Goal: Task Accomplishment & Management: Complete application form

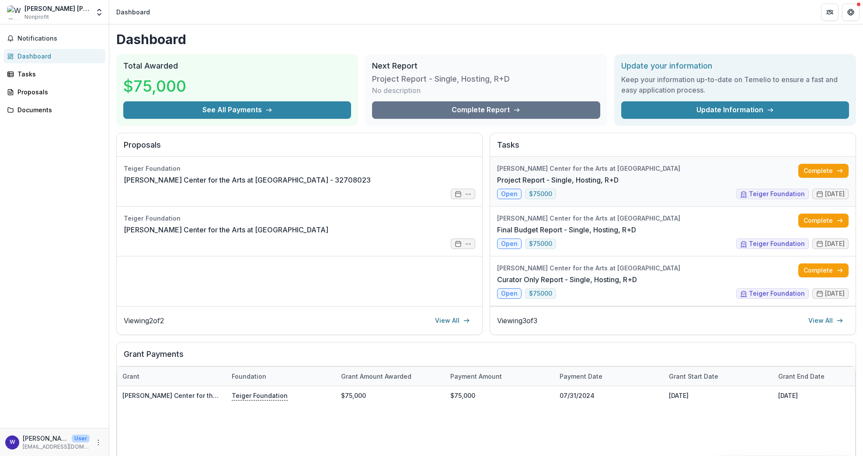
scroll to position [118, 0]
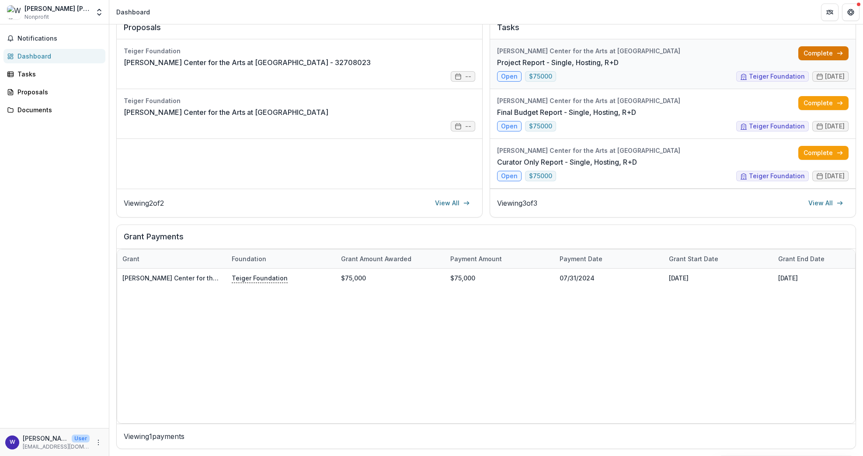
click at [802, 56] on link "Complete" at bounding box center [823, 53] width 50 height 14
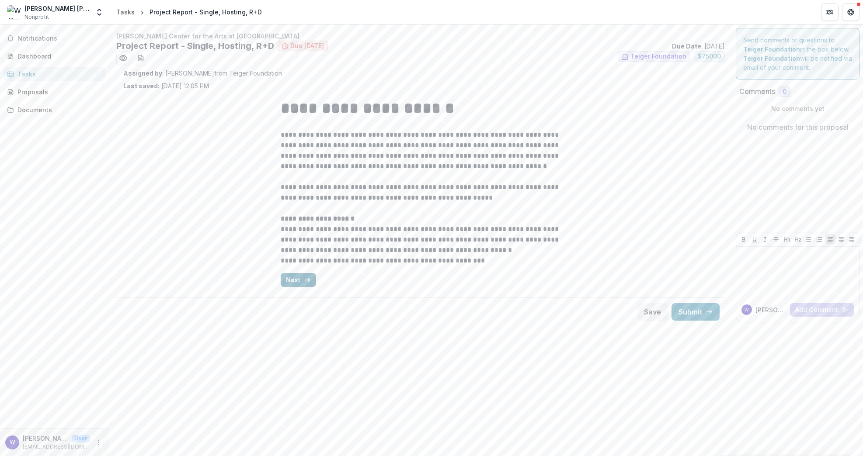
click at [304, 273] on button "Next" at bounding box center [298, 280] width 35 height 14
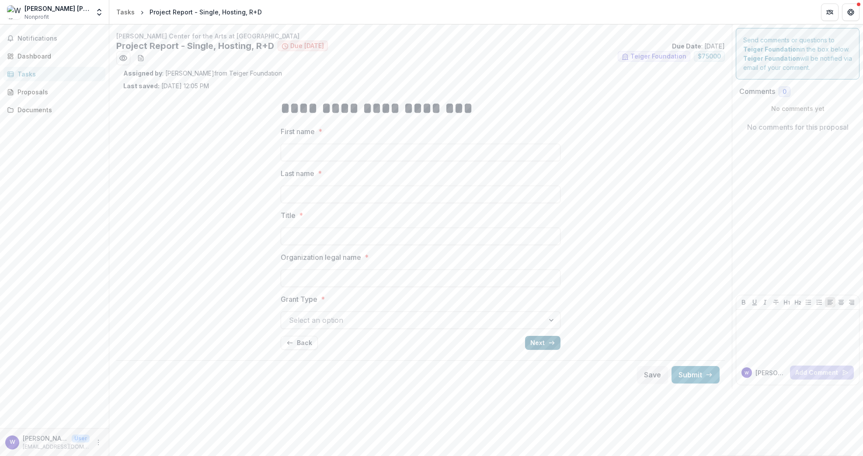
click at [537, 338] on button "Next" at bounding box center [542, 343] width 35 height 14
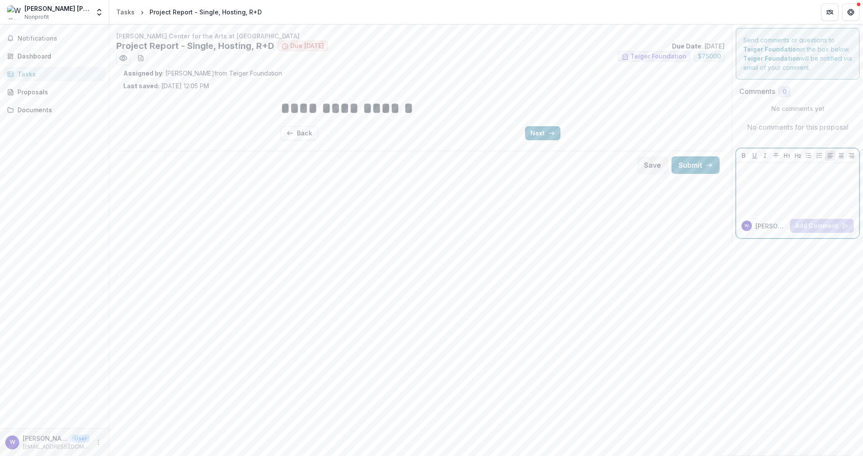
click at [816, 188] on div at bounding box center [798, 189] width 116 height 44
click at [566, 139] on div "**********" at bounding box center [421, 119] width 294 height 57
click at [559, 136] on button "Next" at bounding box center [542, 133] width 35 height 14
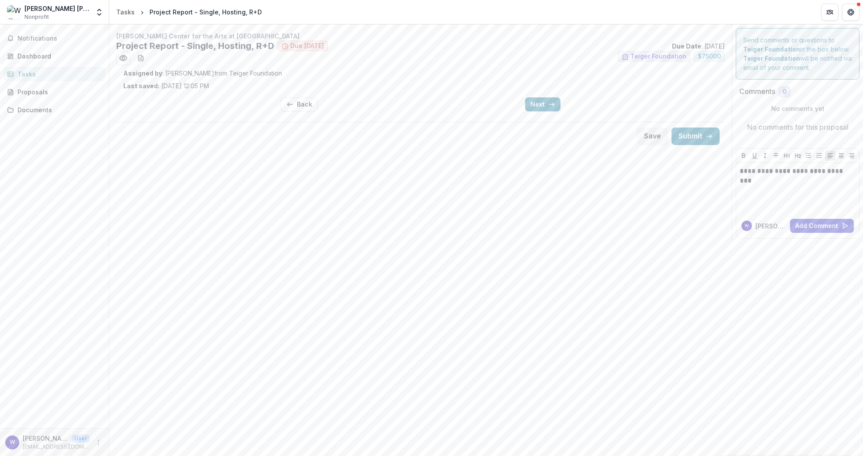
click at [562, 97] on div "Back Next" at bounding box center [421, 105] width 294 height 28
click at [553, 99] on button "Next" at bounding box center [542, 105] width 35 height 14
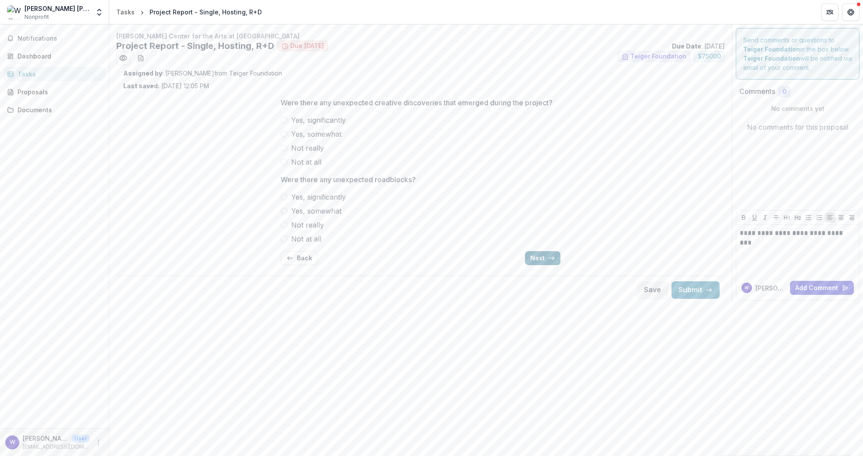
click at [548, 257] on icon "button" at bounding box center [551, 258] width 7 height 7
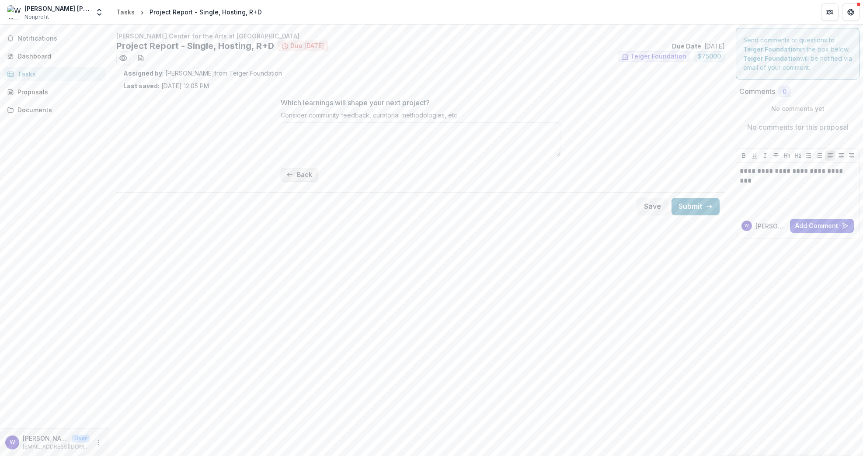
click at [300, 178] on button "Back" at bounding box center [299, 175] width 37 height 14
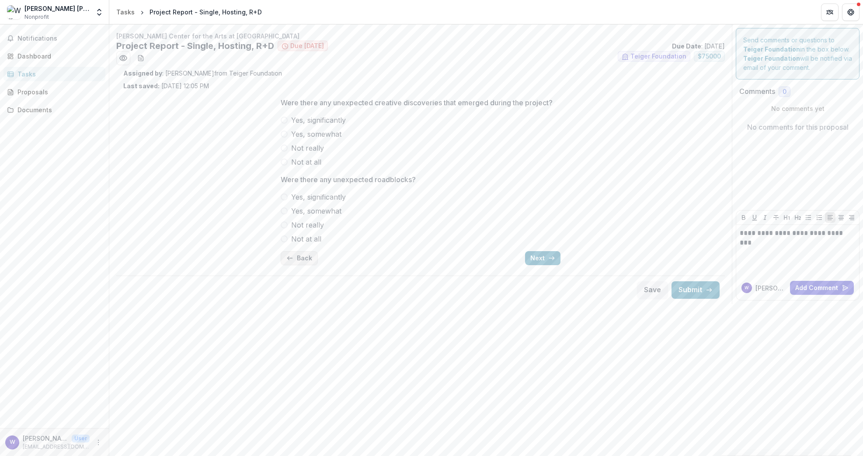
click at [298, 260] on button "Back" at bounding box center [299, 258] width 37 height 14
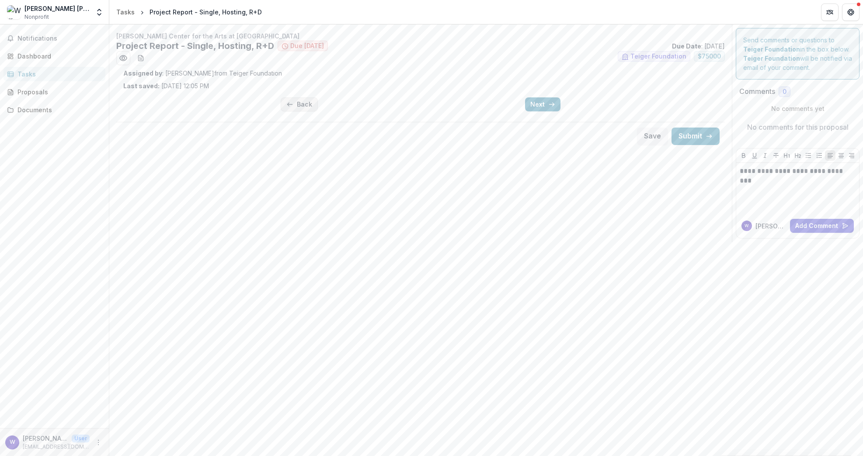
click at [297, 107] on button "Back" at bounding box center [299, 105] width 37 height 14
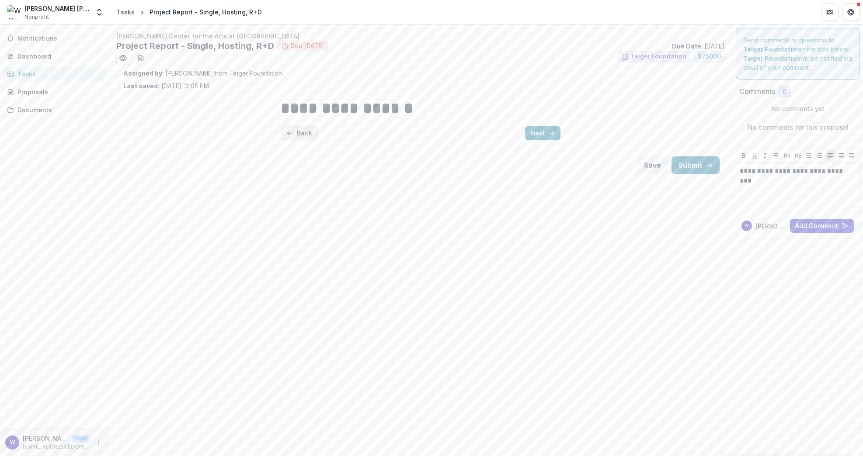
click at [300, 136] on button "Back" at bounding box center [299, 133] width 37 height 14
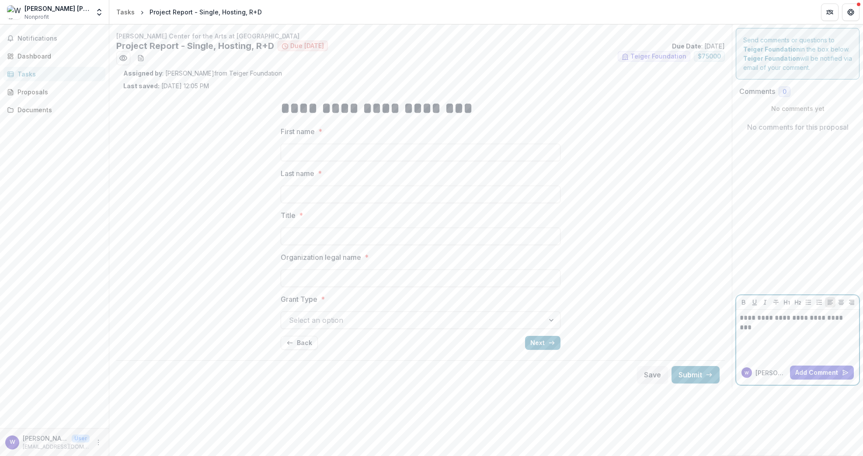
click at [812, 321] on p "**********" at bounding box center [798, 318] width 116 height 10
click at [550, 339] on button "Next" at bounding box center [542, 343] width 35 height 14
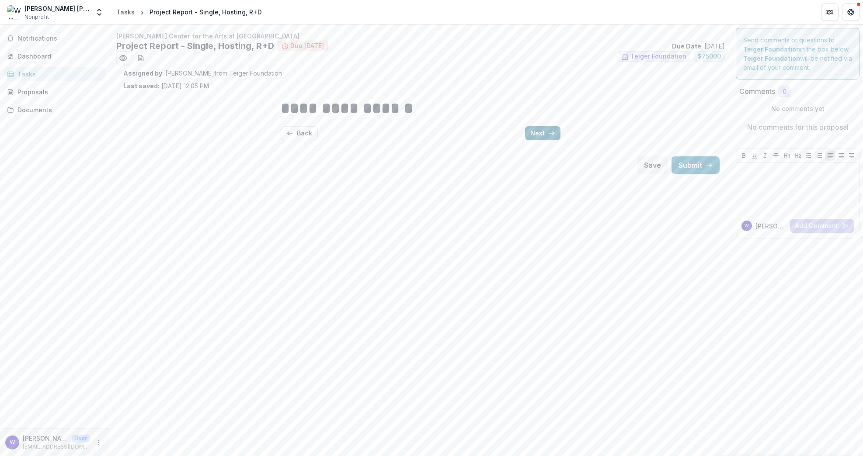
click at [543, 132] on button "Next" at bounding box center [542, 133] width 35 height 14
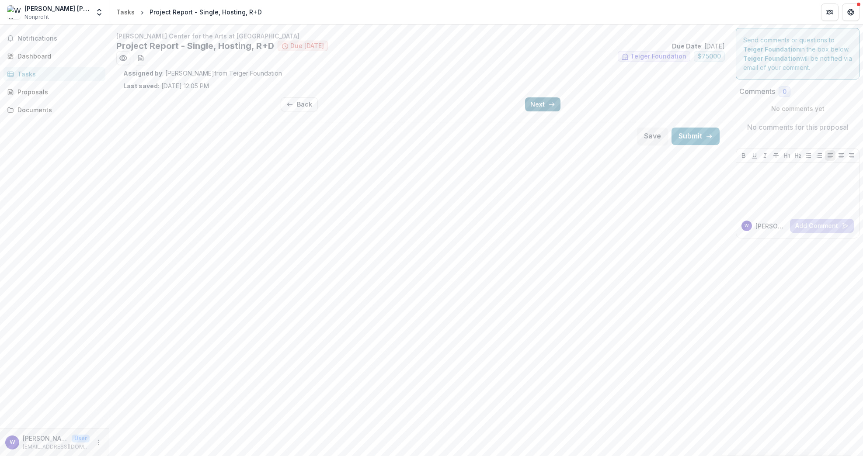
click at [549, 101] on button "Next" at bounding box center [542, 105] width 35 height 14
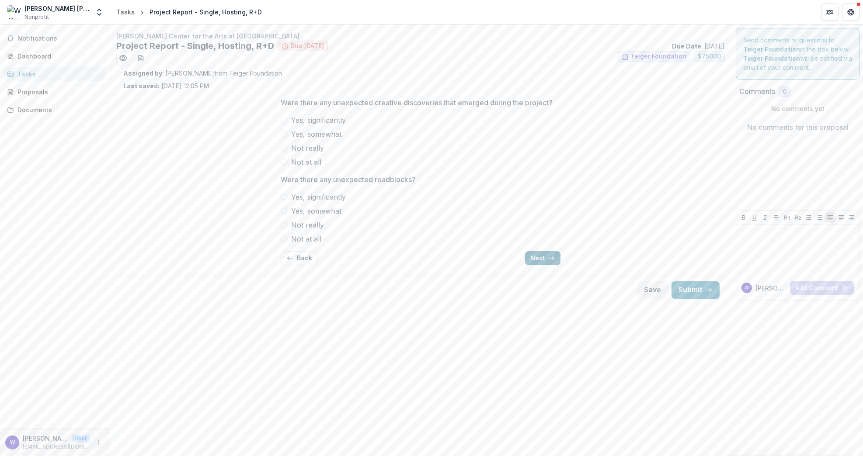
click at [536, 259] on button "Next" at bounding box center [542, 258] width 35 height 14
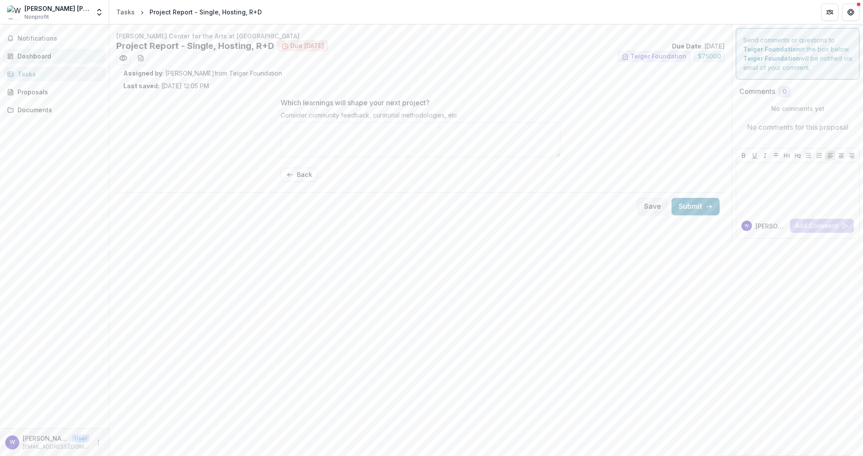
click at [42, 52] on div "Dashboard" at bounding box center [57, 56] width 81 height 9
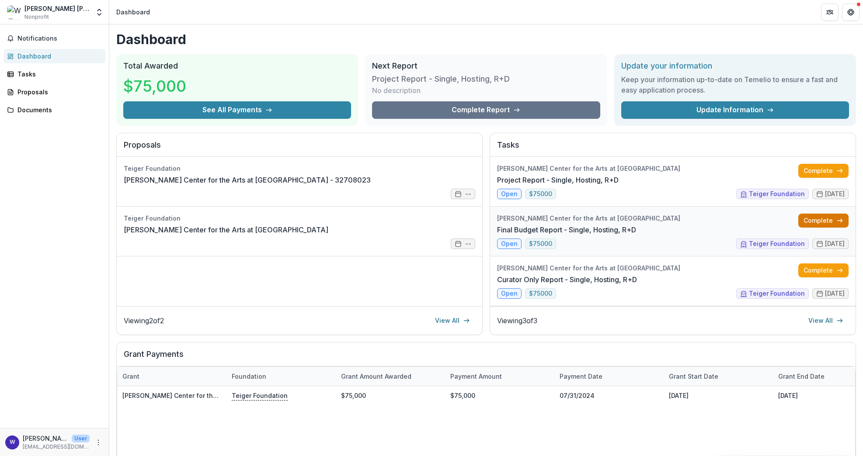
click at [807, 221] on link "Complete" at bounding box center [823, 221] width 50 height 14
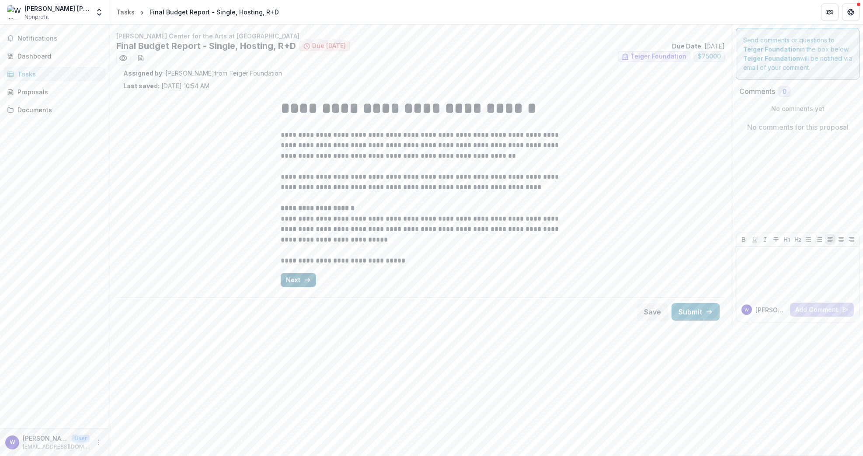
click at [300, 279] on button "Next" at bounding box center [298, 280] width 35 height 14
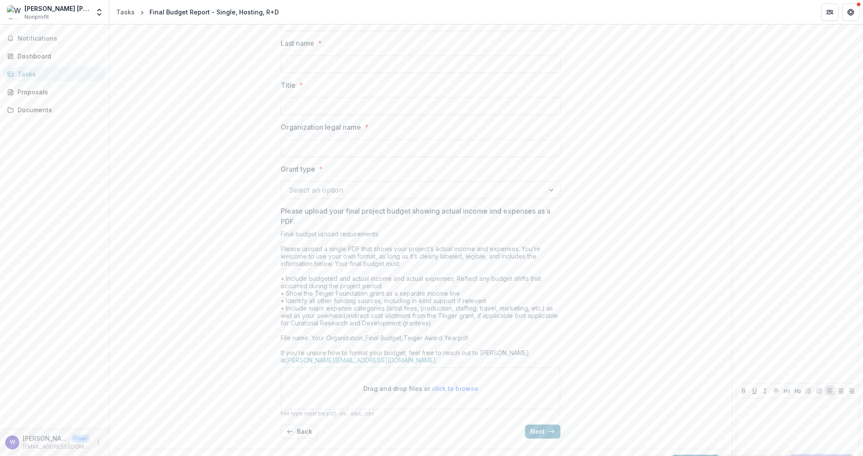
scroll to position [152, 0]
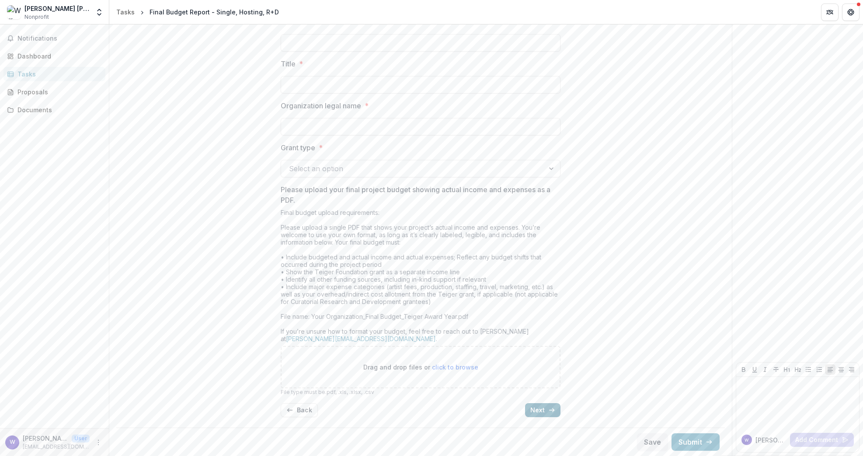
click at [542, 412] on button "Next" at bounding box center [542, 411] width 35 height 14
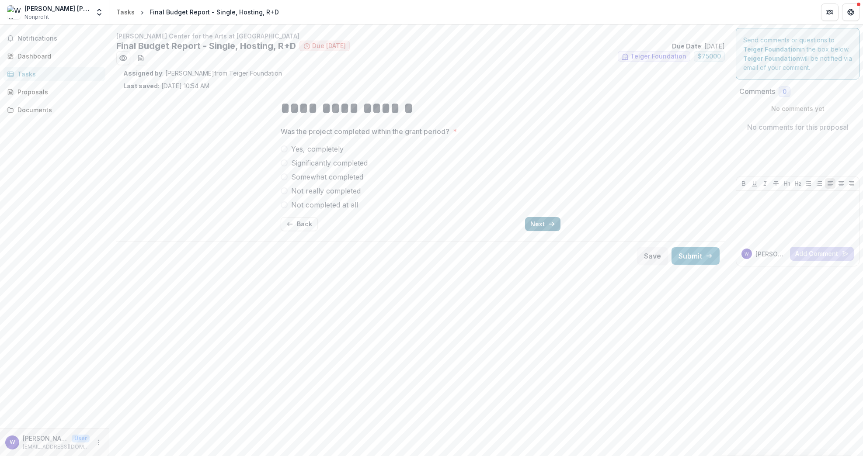
click at [529, 223] on button "Next" at bounding box center [542, 224] width 35 height 14
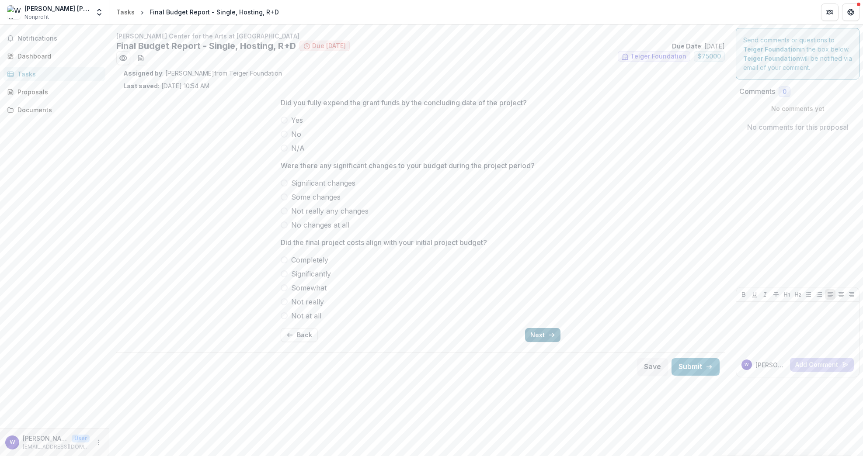
click at [536, 331] on button "Next" at bounding box center [542, 335] width 35 height 14
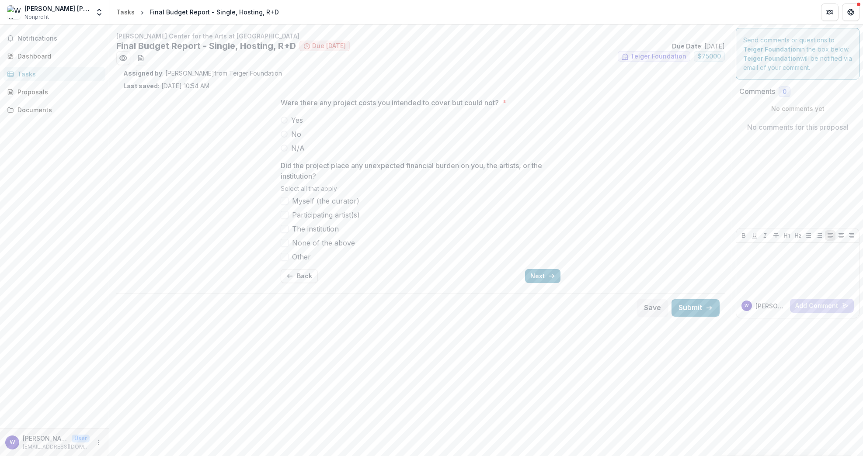
click at [533, 268] on div "Were there any project costs you intended to cover but could not? * Yes No N/A …" at bounding box center [421, 191] width 280 height 200
click at [533, 274] on button "Next" at bounding box center [542, 276] width 35 height 14
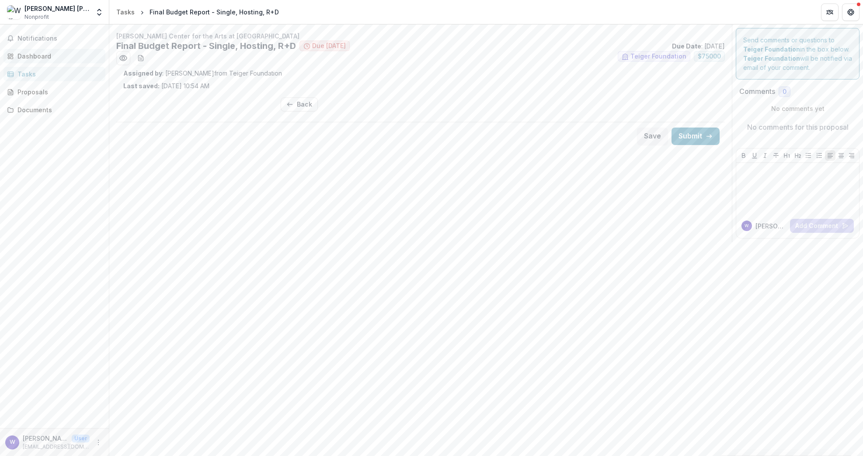
click at [60, 59] on div "Dashboard" at bounding box center [57, 56] width 81 height 9
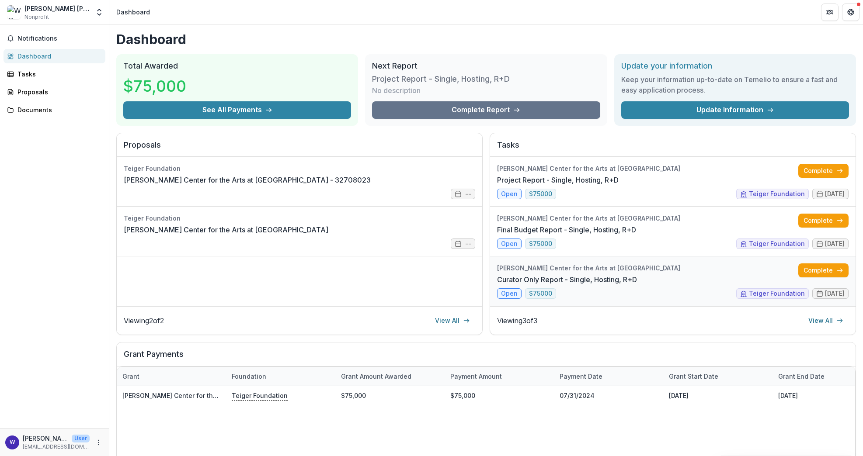
click at [637, 285] on link "Curator Only Report - Single, Hosting, R+D" at bounding box center [567, 280] width 140 height 10
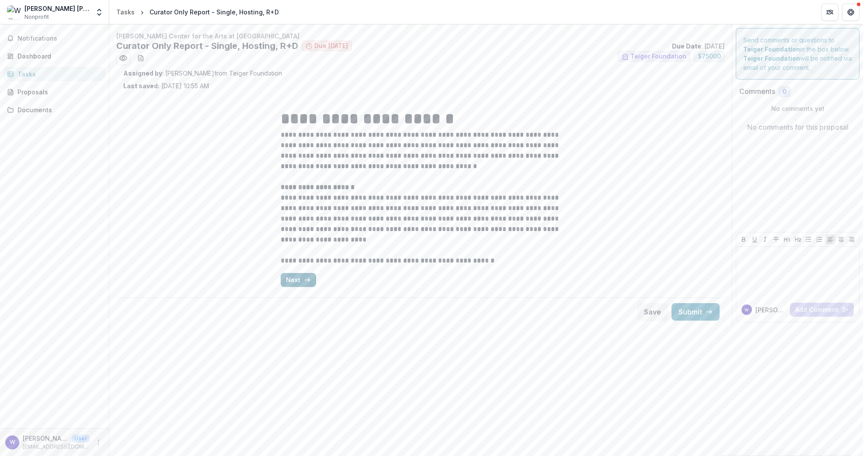
click at [281, 284] on button "Next" at bounding box center [298, 280] width 35 height 14
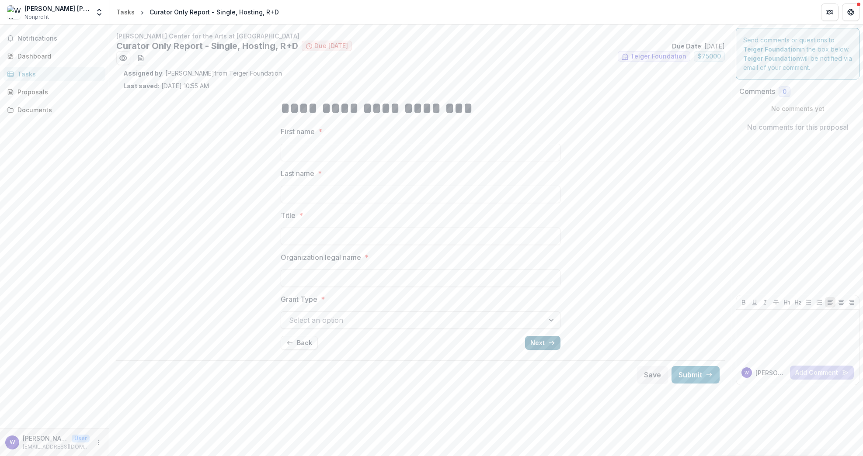
click at [543, 344] on button "Next" at bounding box center [542, 343] width 35 height 14
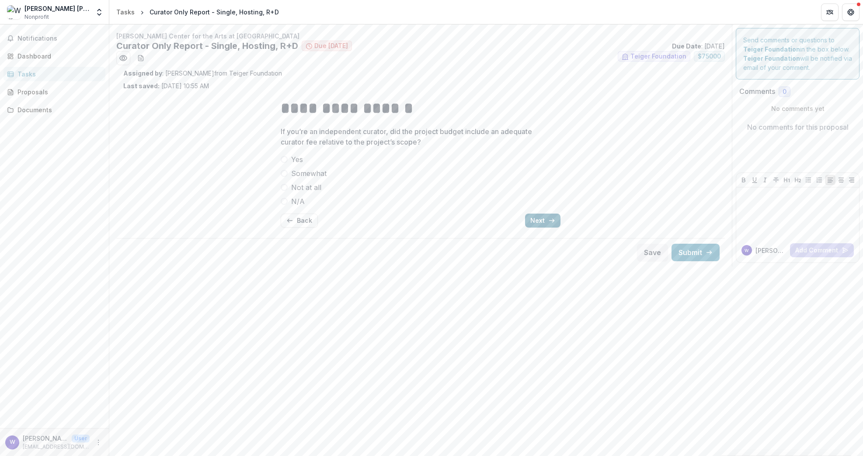
click at [540, 224] on button "Next" at bounding box center [542, 221] width 35 height 14
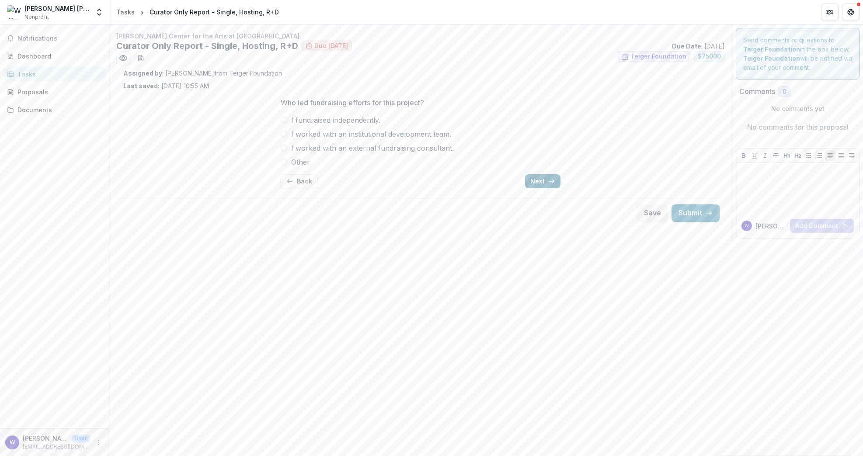
click at [538, 186] on button "Next" at bounding box center [542, 181] width 35 height 14
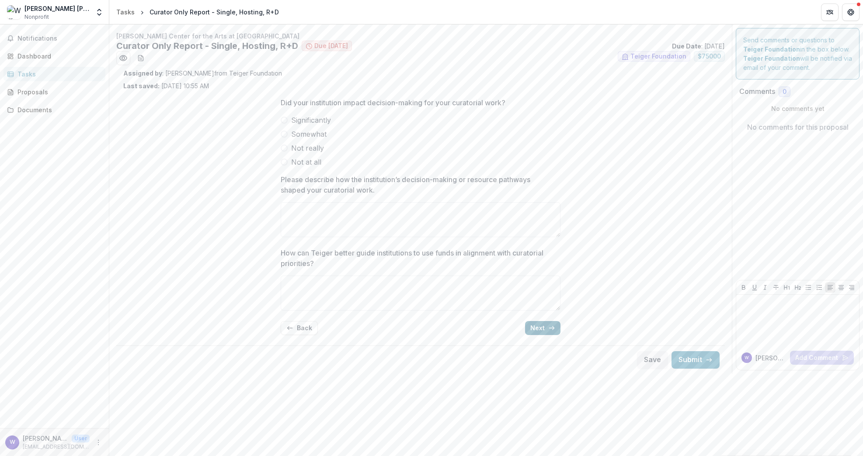
click at [531, 324] on button "Next" at bounding box center [542, 328] width 35 height 14
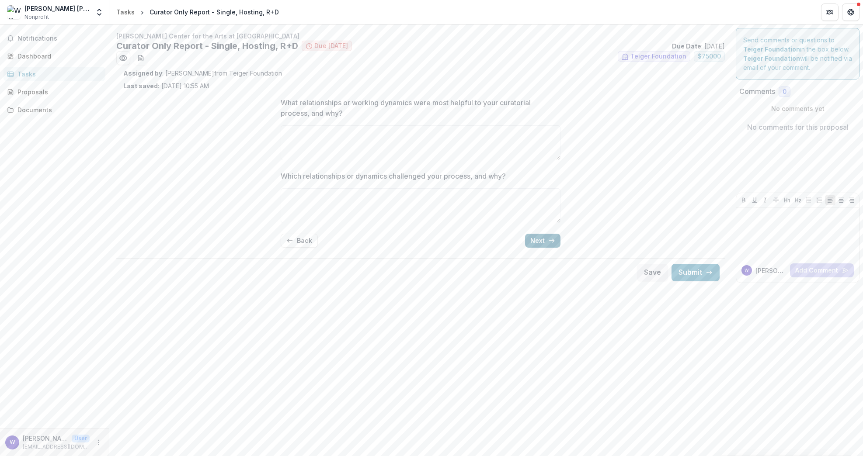
click at [531, 241] on button "Next" at bounding box center [542, 241] width 35 height 14
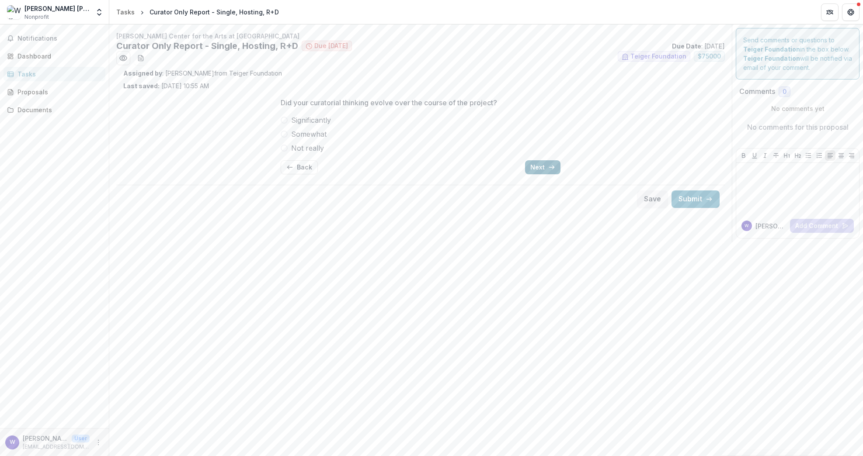
click at [530, 169] on button "Next" at bounding box center [542, 167] width 35 height 14
click at [543, 167] on button "Next" at bounding box center [542, 167] width 35 height 14
click at [543, 167] on div "Back" at bounding box center [421, 167] width 280 height 14
click at [302, 166] on button "Back" at bounding box center [299, 167] width 37 height 14
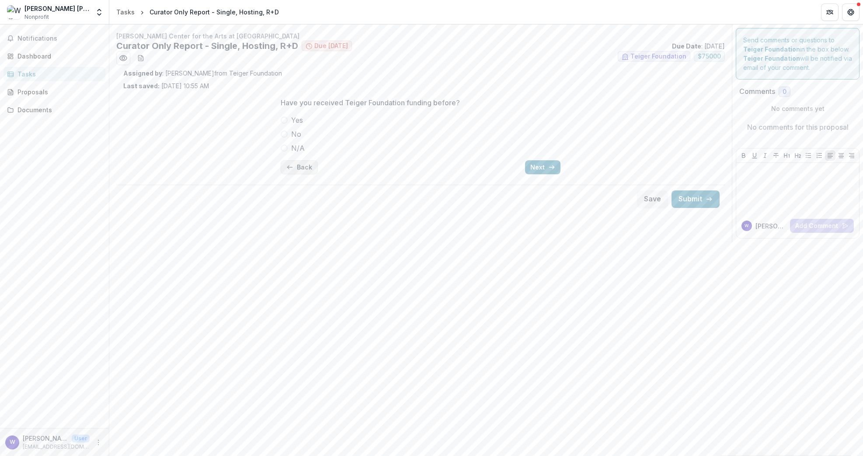
click at [302, 166] on button "Back" at bounding box center [299, 167] width 37 height 14
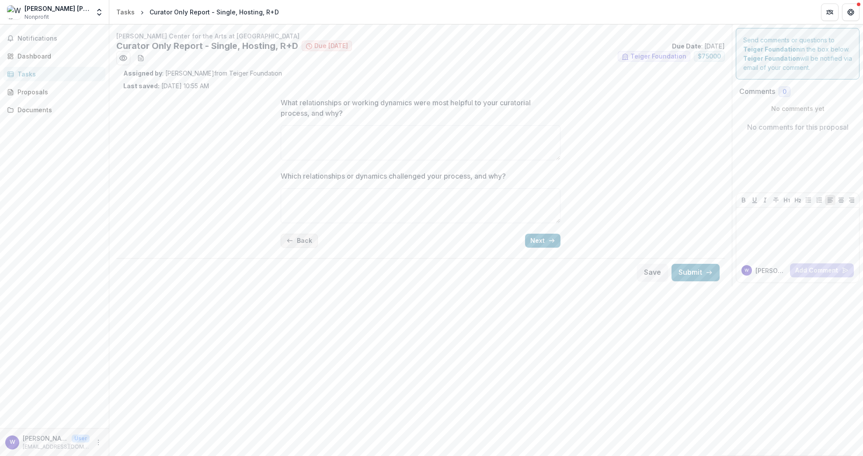
click at [302, 166] on div "What relationships or working dynamics were most helpful to your curatorial pro…" at bounding box center [421, 173] width 280 height 164
click at [299, 231] on div "What relationships or working dynamics were most helpful to your curatorial pro…" at bounding box center [421, 173] width 280 height 164
click at [299, 240] on button "Back" at bounding box center [299, 241] width 37 height 14
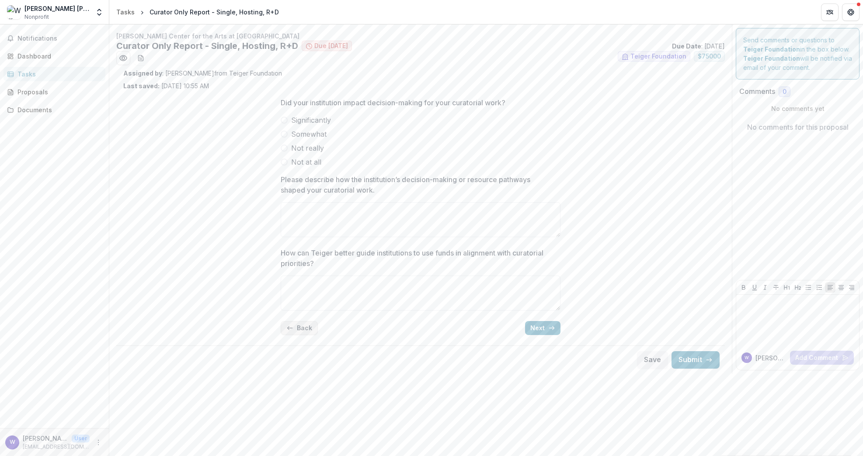
click at [305, 331] on button "Back" at bounding box center [299, 328] width 37 height 14
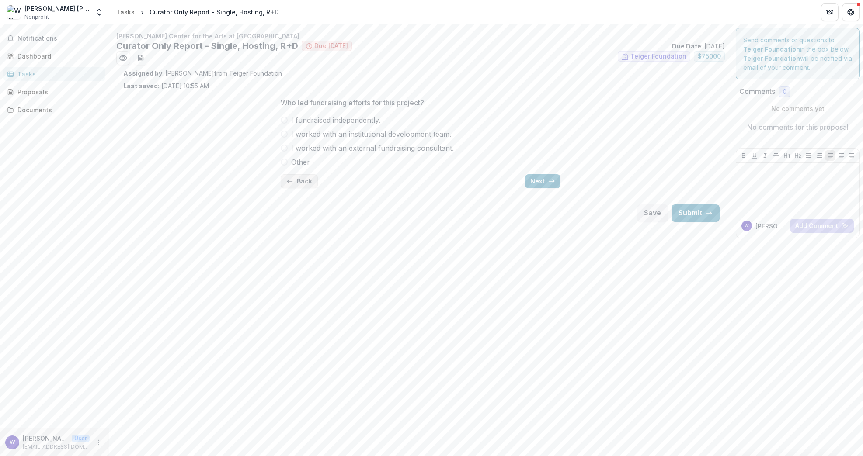
click at [294, 184] on button "Back" at bounding box center [299, 181] width 37 height 14
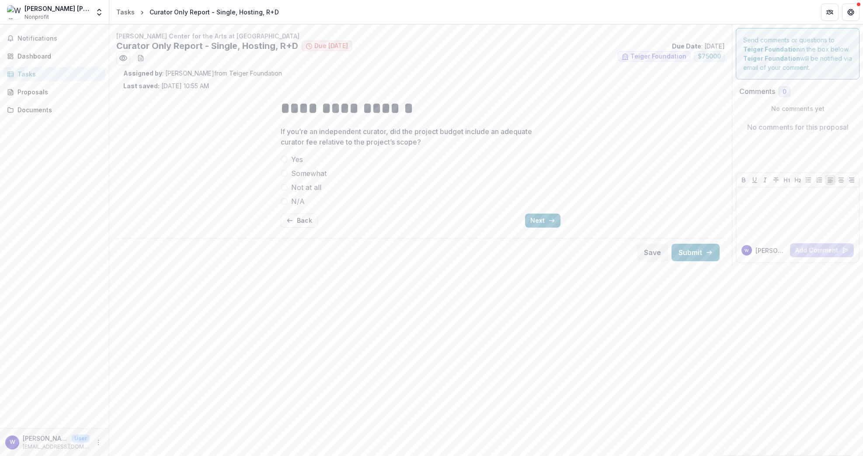
click at [524, 221] on div "Back Next" at bounding box center [421, 221] width 280 height 14
click at [528, 221] on button "Next" at bounding box center [542, 221] width 35 height 14
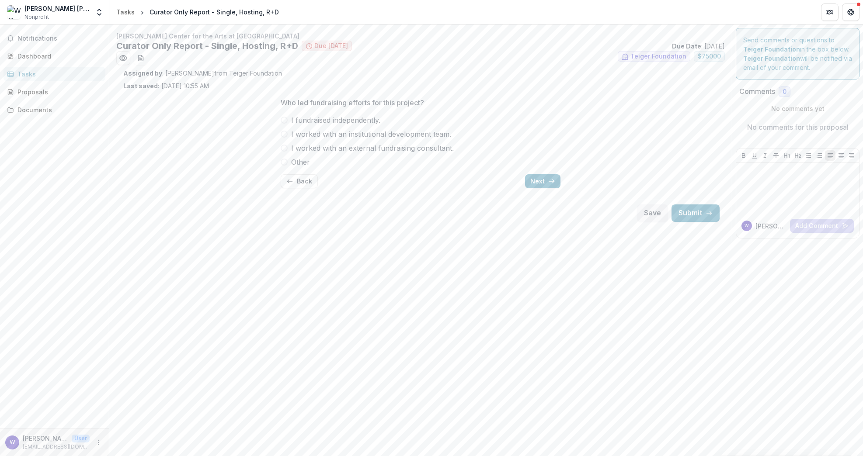
click at [542, 188] on div "Who led fundraising efforts for this project? I fundraised independently. I wor…" at bounding box center [421, 143] width 280 height 105
click at [543, 182] on button "Next" at bounding box center [542, 181] width 35 height 14
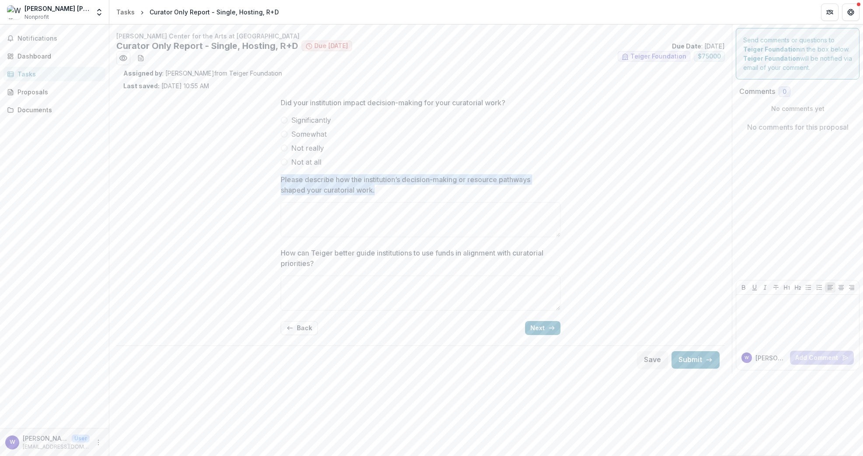
drag, startPoint x: 382, startPoint y: 191, endPoint x: 280, endPoint y: 178, distance: 103.1
click at [279, 179] on div "Did your institution impact decision-making for your curatorial work? Significa…" at bounding box center [421, 217] width 294 height 252
copy p "Please describe how the institution’s decision-making or resource pathways shap…"
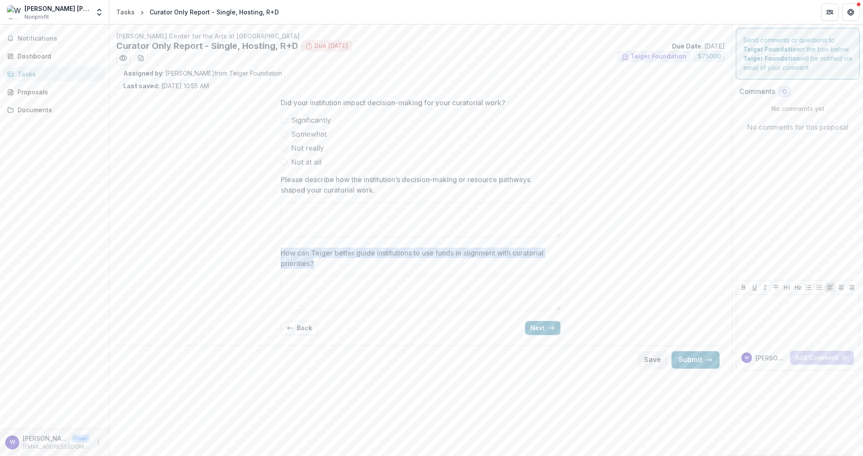
drag, startPoint x: 330, startPoint y: 263, endPoint x: 260, endPoint y: 254, distance: 71.0
click at [259, 254] on div "Did your institution impact decision-making for your curatorial work? Significa…" at bounding box center [420, 217] width 595 height 252
copy p "How can Teiger better guide institutions to use funds in alignment with curator…"
click at [533, 331] on button "Next" at bounding box center [542, 328] width 35 height 14
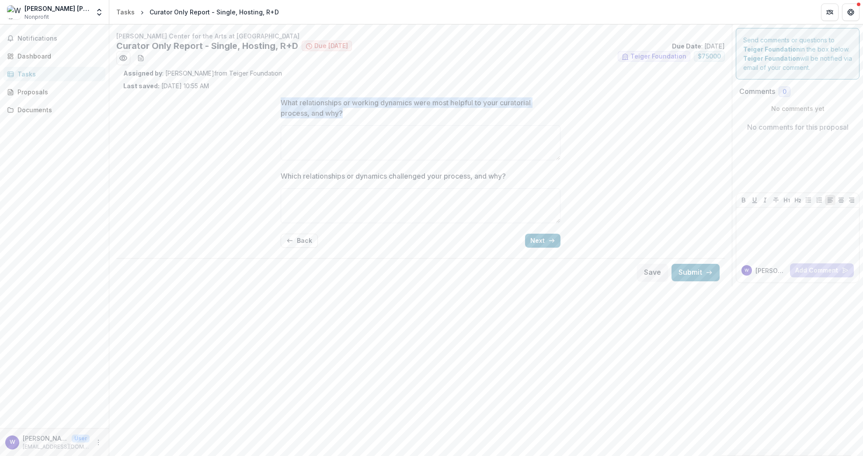
drag, startPoint x: 351, startPoint y: 118, endPoint x: 274, endPoint y: 98, distance: 79.6
click at [274, 98] on div "What relationships or working dynamics were most helpful to your curatorial pro…" at bounding box center [421, 173] width 294 height 164
copy p "What relationships or working dynamics were most helpful to your curatorial pro…"
drag, startPoint x: 533, startPoint y: 174, endPoint x: 274, endPoint y: 175, distance: 259.3
click at [273, 176] on div "What relationships or working dynamics were most helpful to your curatorial pro…" at bounding box center [420, 173] width 595 height 164
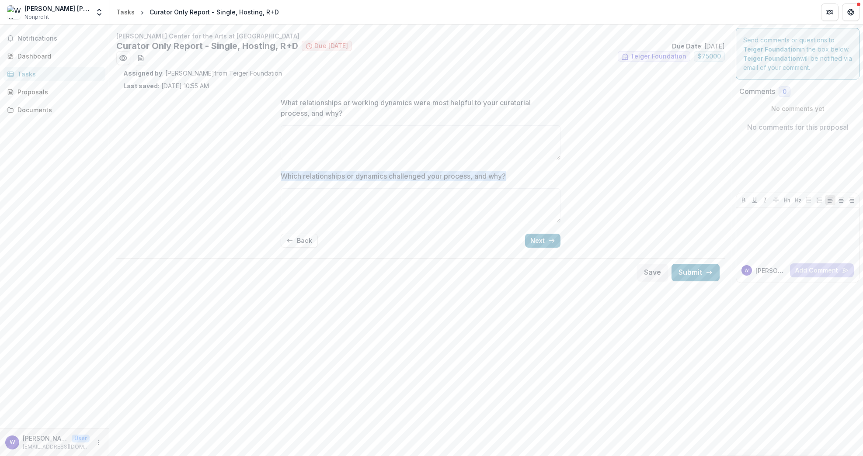
copy p "Which relationships or dynamics challenged your process, and why?"
click at [545, 242] on button "Next" at bounding box center [542, 241] width 35 height 14
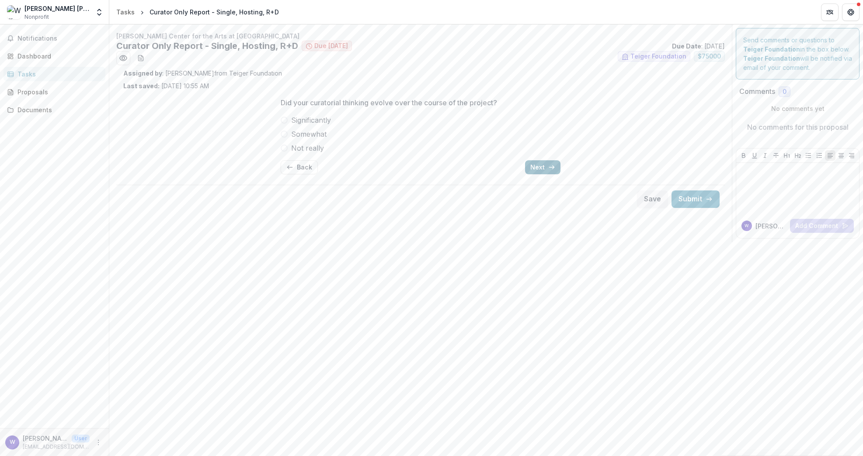
click at [547, 170] on button "Next" at bounding box center [542, 167] width 35 height 14
click at [316, 167] on button "Back" at bounding box center [299, 167] width 37 height 14
click at [554, 168] on icon "button" at bounding box center [551, 167] width 7 height 7
drag, startPoint x: 443, startPoint y: 105, endPoint x: 294, endPoint y: 94, distance: 149.5
click at [294, 94] on div "Please share some instances that exemplify this Back Next" at bounding box center [421, 136] width 280 height 91
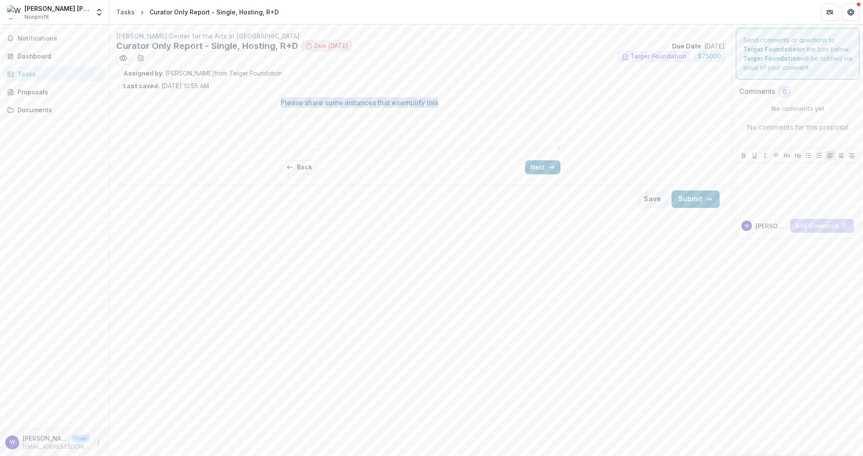
copy p "Please share some instances that exemplify this"
click at [554, 168] on icon "button" at bounding box center [551, 167] width 7 height 7
click at [547, 165] on button "Next" at bounding box center [542, 167] width 35 height 14
drag, startPoint x: 439, startPoint y: 103, endPoint x: 252, endPoint y: 103, distance: 186.3
click at [252, 103] on div "Is there anything else you want us to know? Back" at bounding box center [420, 136] width 595 height 91
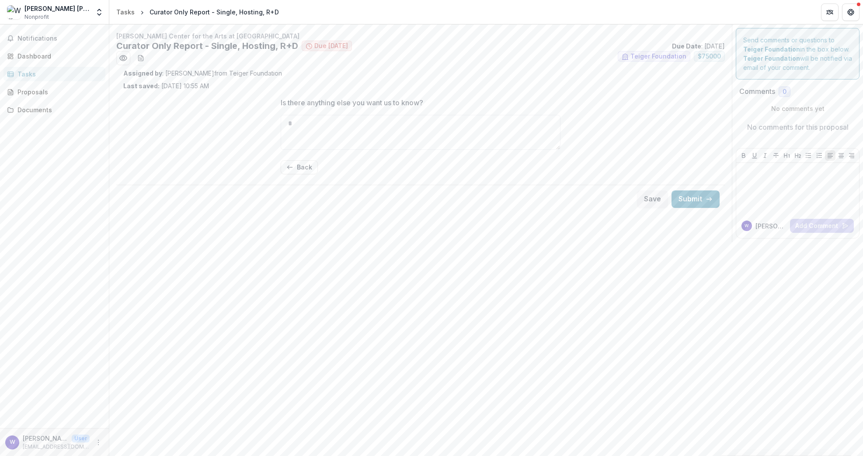
copy p "Is there anything else you want us to know?"
click at [423, 98] on p "Is there anything else you want us to know?" at bounding box center [352, 103] width 143 height 10
click at [425, 115] on textarea "Is there anything else you want us to know?" at bounding box center [421, 132] width 280 height 35
click at [61, 58] on div "Dashboard" at bounding box center [57, 56] width 81 height 9
